Goal: Transaction & Acquisition: Book appointment/travel/reservation

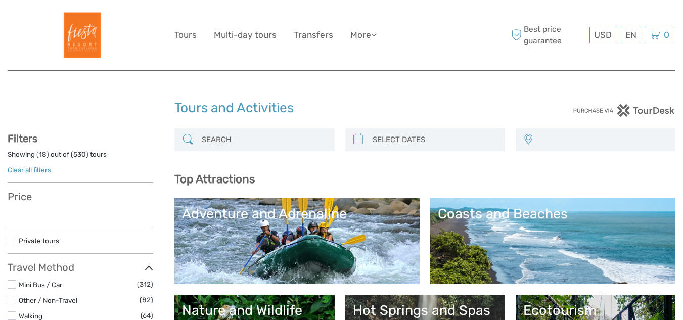
select select
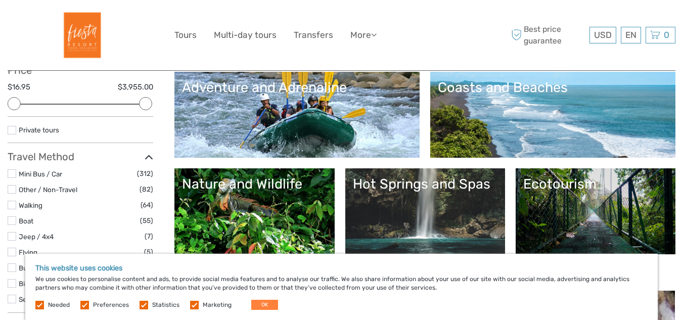
scroll to position [133, 0]
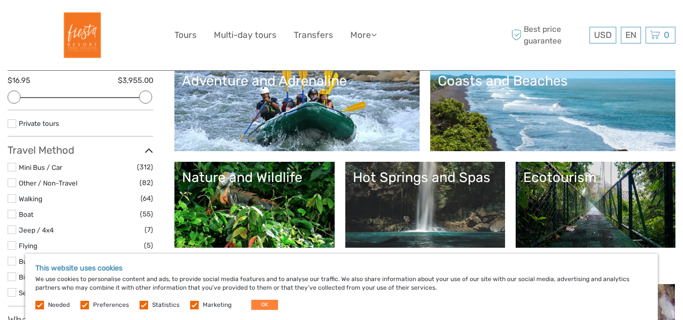
click at [190, 307] on label at bounding box center [194, 305] width 9 height 9
click at [0, 0] on input "checkbox" at bounding box center [0, 0] width 0 height 0
click at [141, 304] on label at bounding box center [144, 305] width 9 height 9
click at [0, 0] on input "checkbox" at bounding box center [0, 0] width 0 height 0
click at [80, 308] on label at bounding box center [84, 305] width 9 height 9
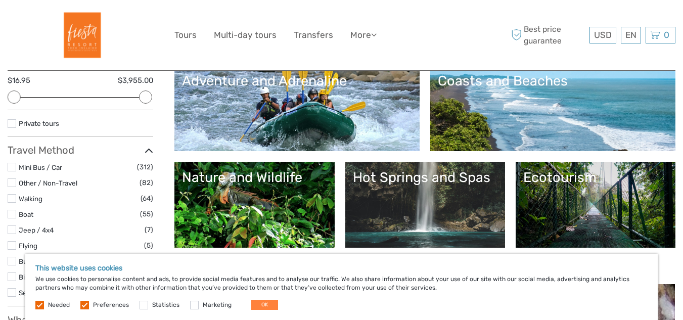
click at [0, 0] on input "checkbox" at bounding box center [0, 0] width 0 height 0
click at [255, 308] on button "OK" at bounding box center [264, 305] width 27 height 10
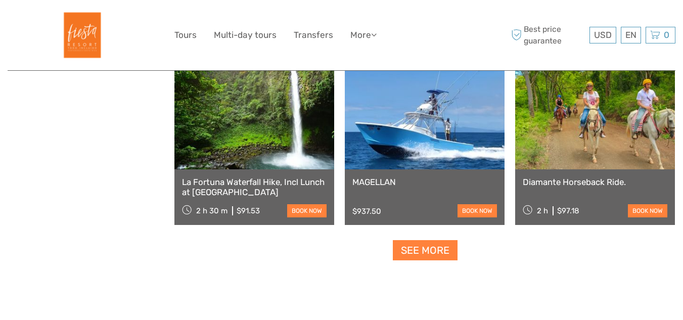
scroll to position [1250, 0]
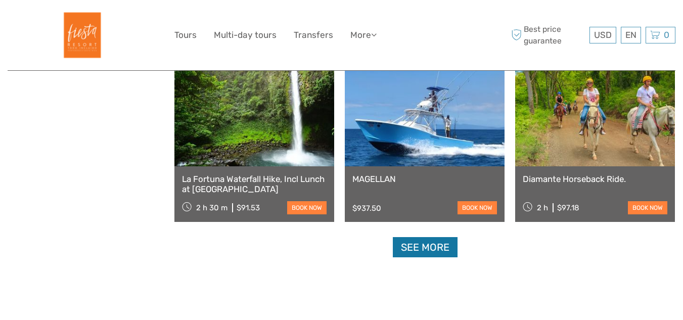
click at [451, 244] on link "See more" at bounding box center [425, 247] width 65 height 21
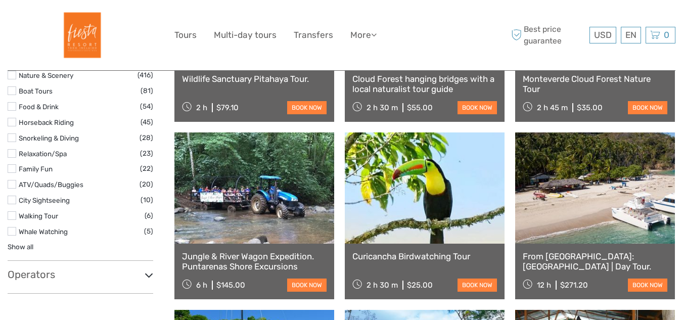
scroll to position [439, 0]
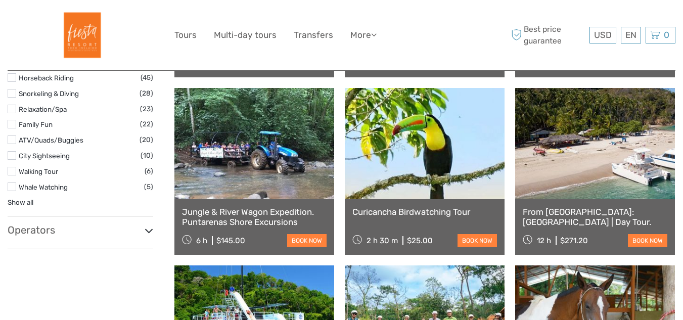
click at [148, 230] on icon at bounding box center [149, 231] width 9 height 14
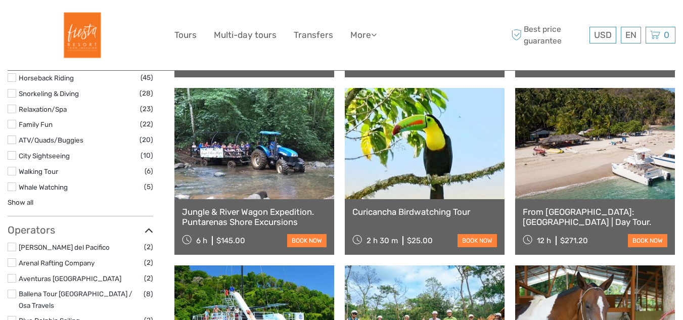
click at [149, 230] on icon at bounding box center [149, 231] width 9 height 14
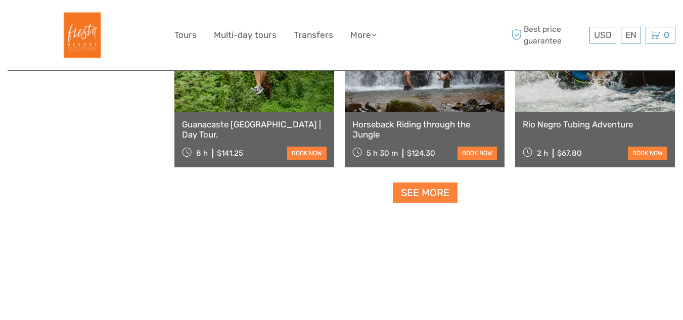
scroll to position [2134, 0]
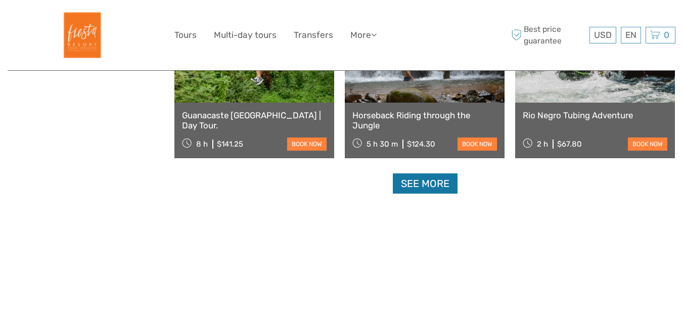
click at [408, 187] on link "See more" at bounding box center [425, 183] width 65 height 21
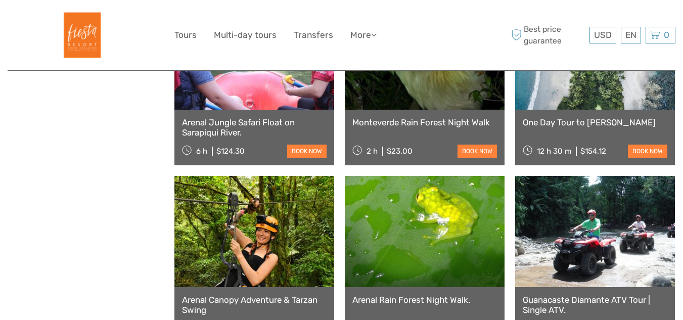
scroll to position [3126, 0]
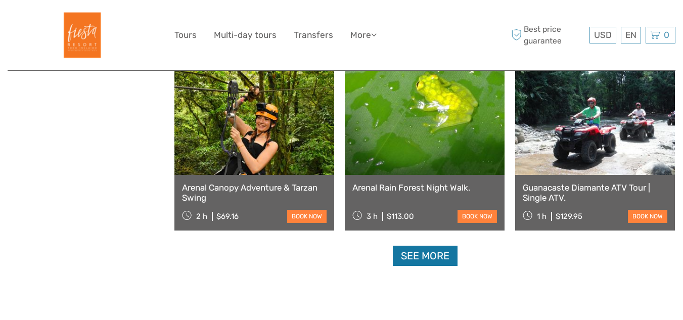
click at [432, 255] on link "See more" at bounding box center [425, 256] width 65 height 21
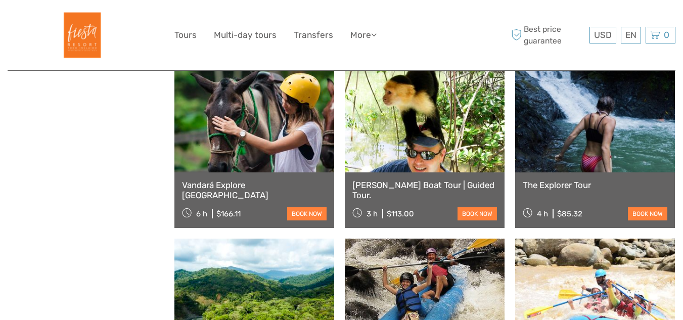
scroll to position [4249, 0]
